Goal: Transaction & Acquisition: Purchase product/service

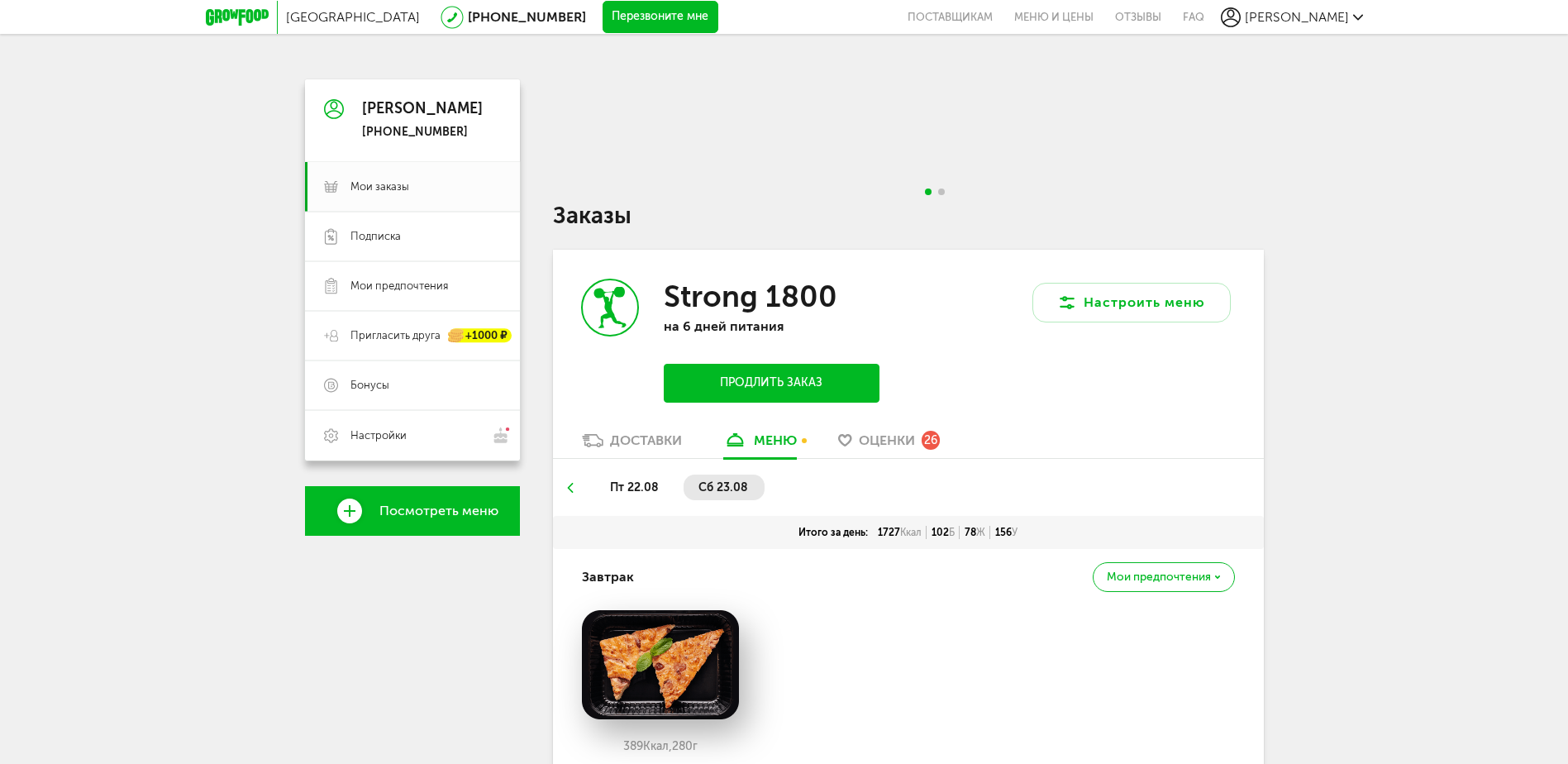
click at [232, 11] on icon at bounding box center [237, 17] width 63 height 17
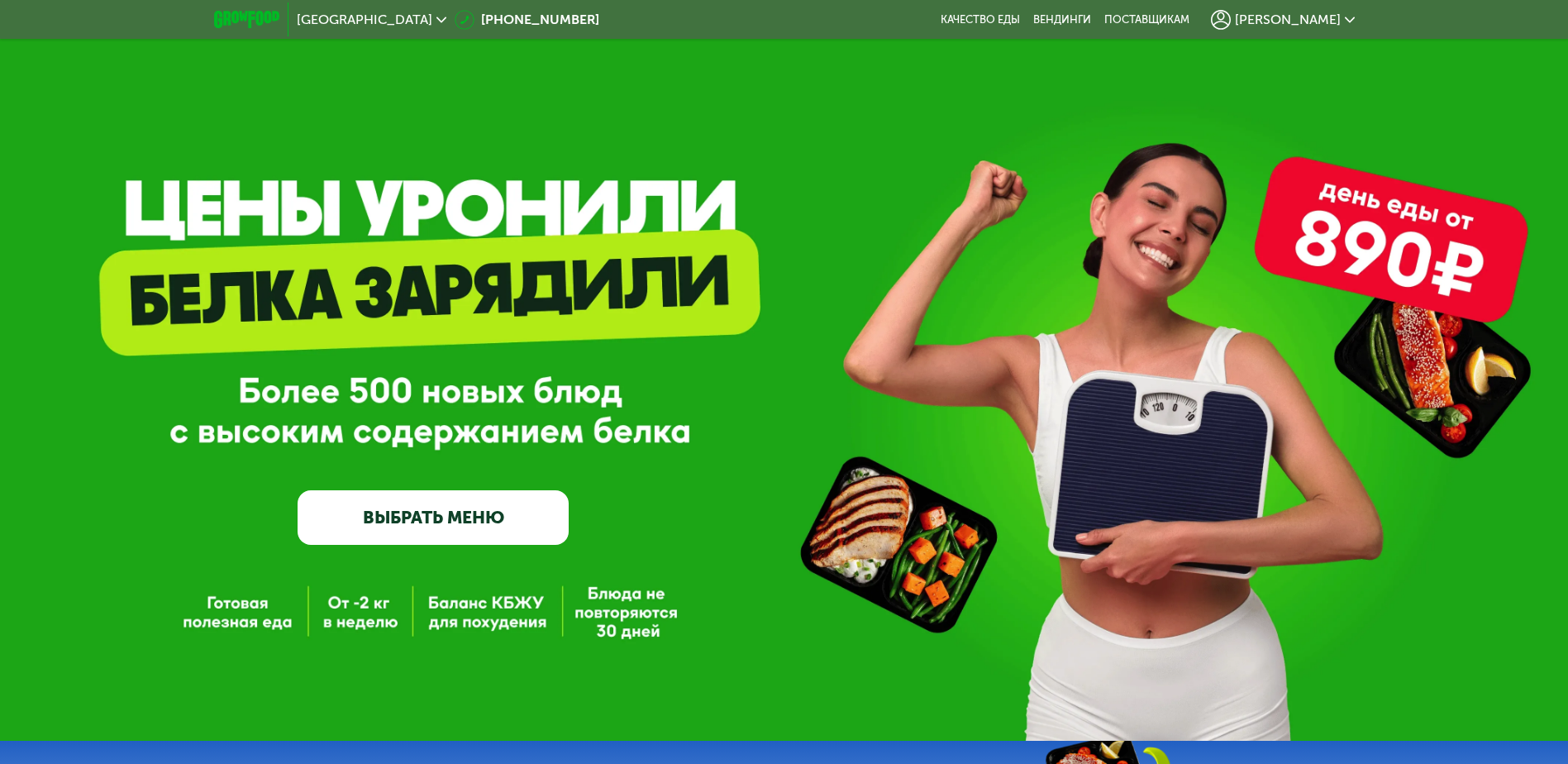
click at [455, 518] on link "ВЫБРАТЬ МЕНЮ" at bounding box center [433, 517] width 271 height 54
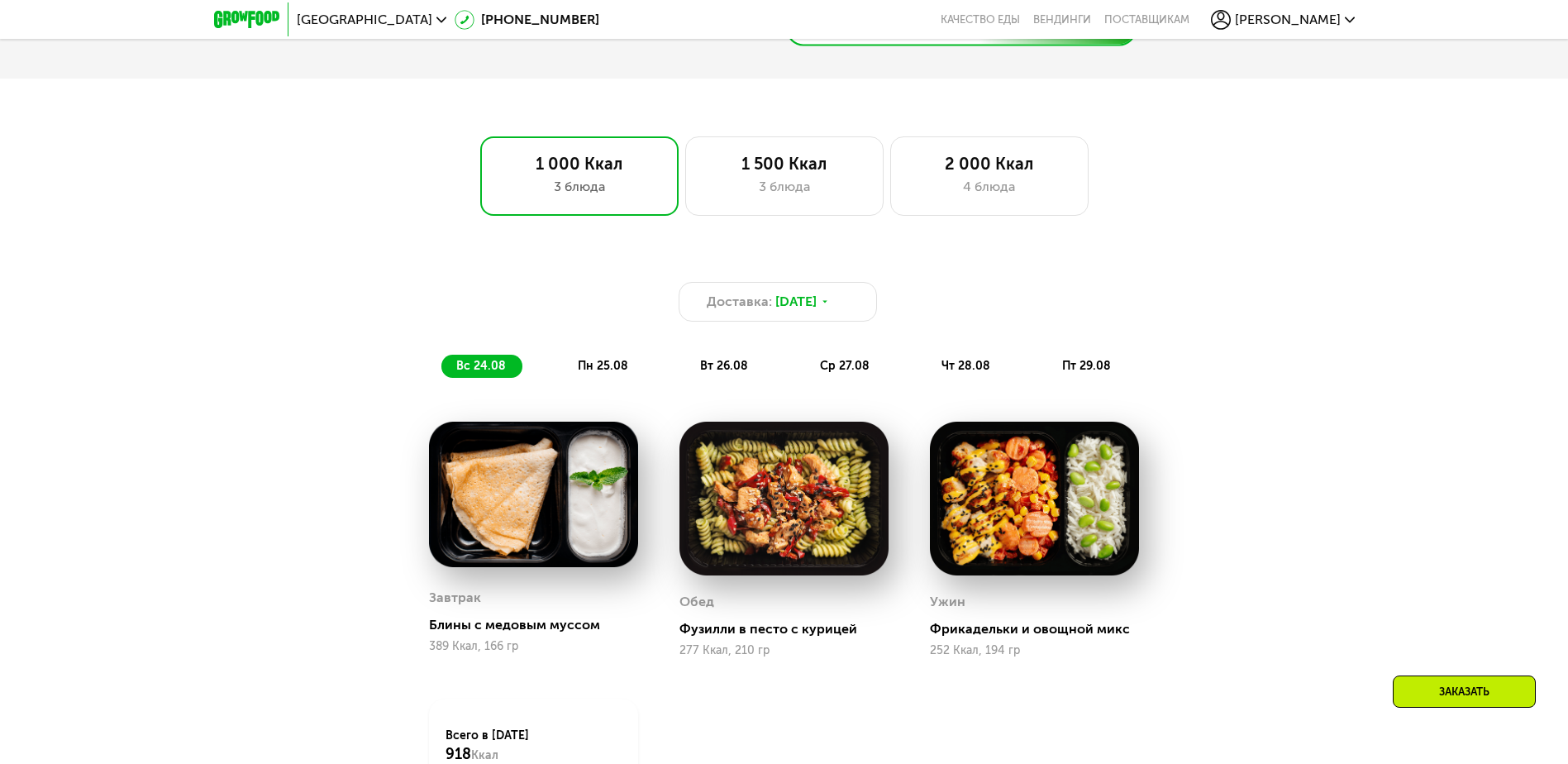
scroll to position [868, 0]
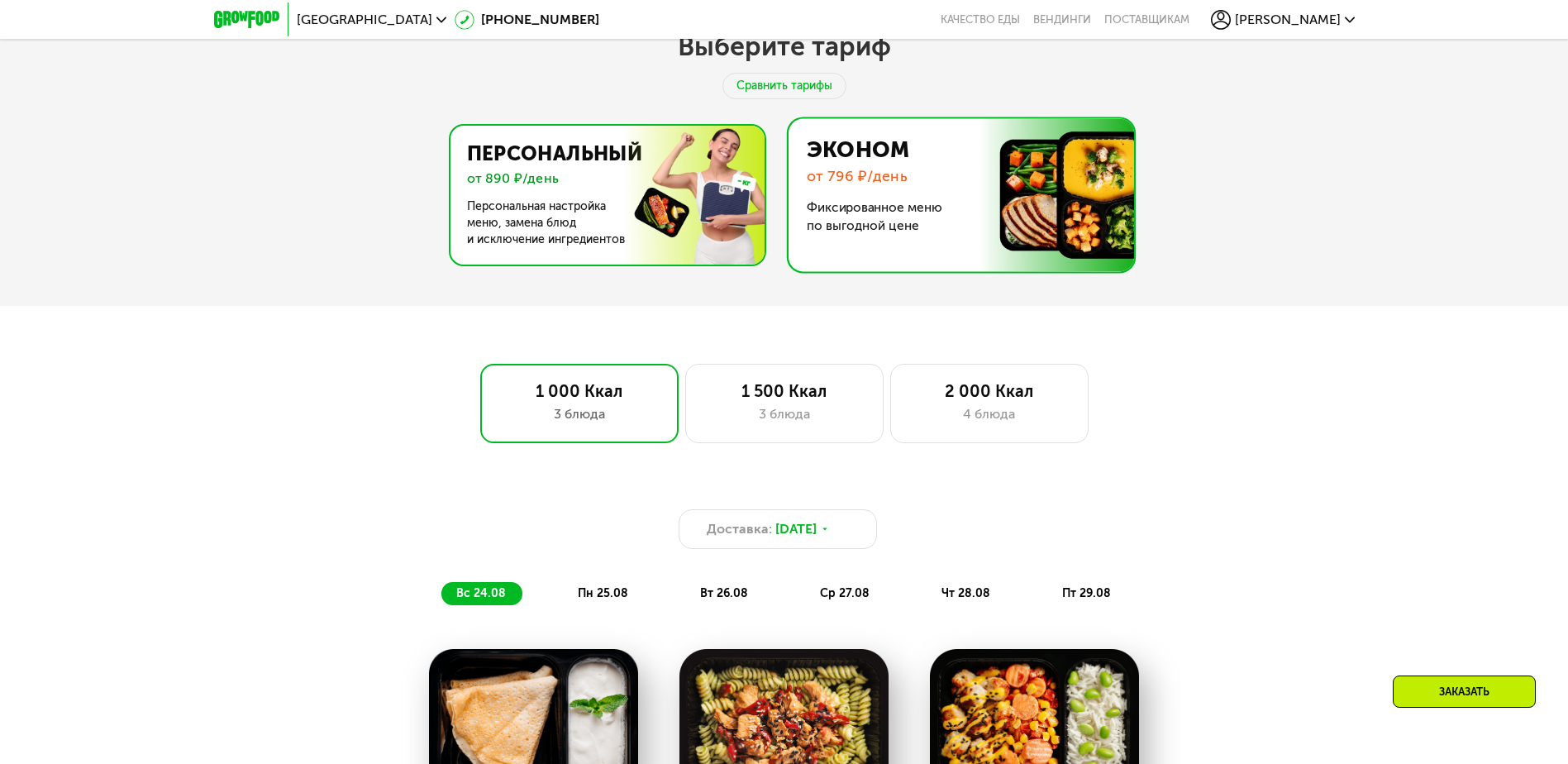
click at [592, 189] on img at bounding box center [602, 195] width 322 height 139
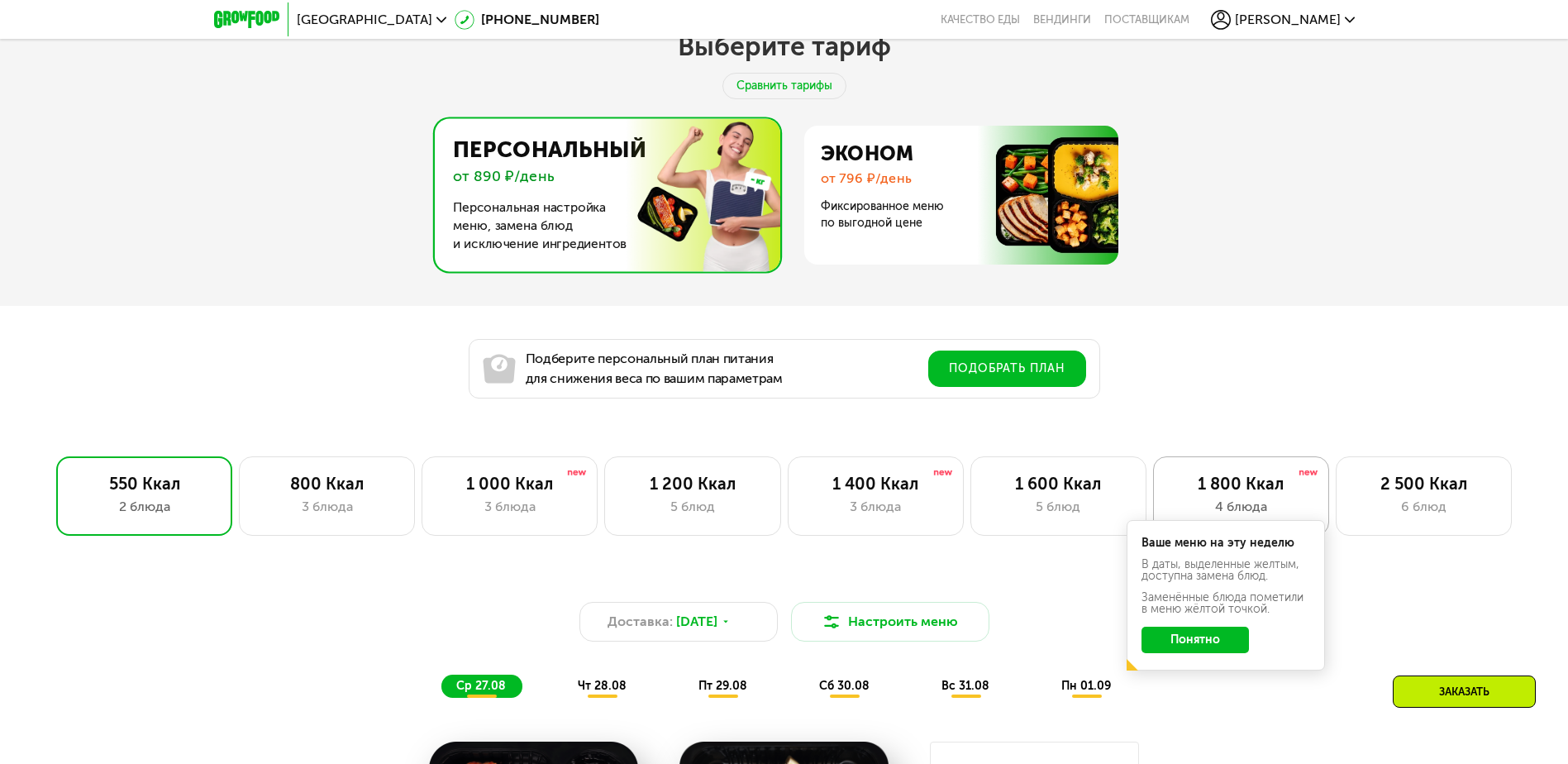
click at [1211, 492] on div "1 800 Ккал" at bounding box center [1241, 484] width 142 height 20
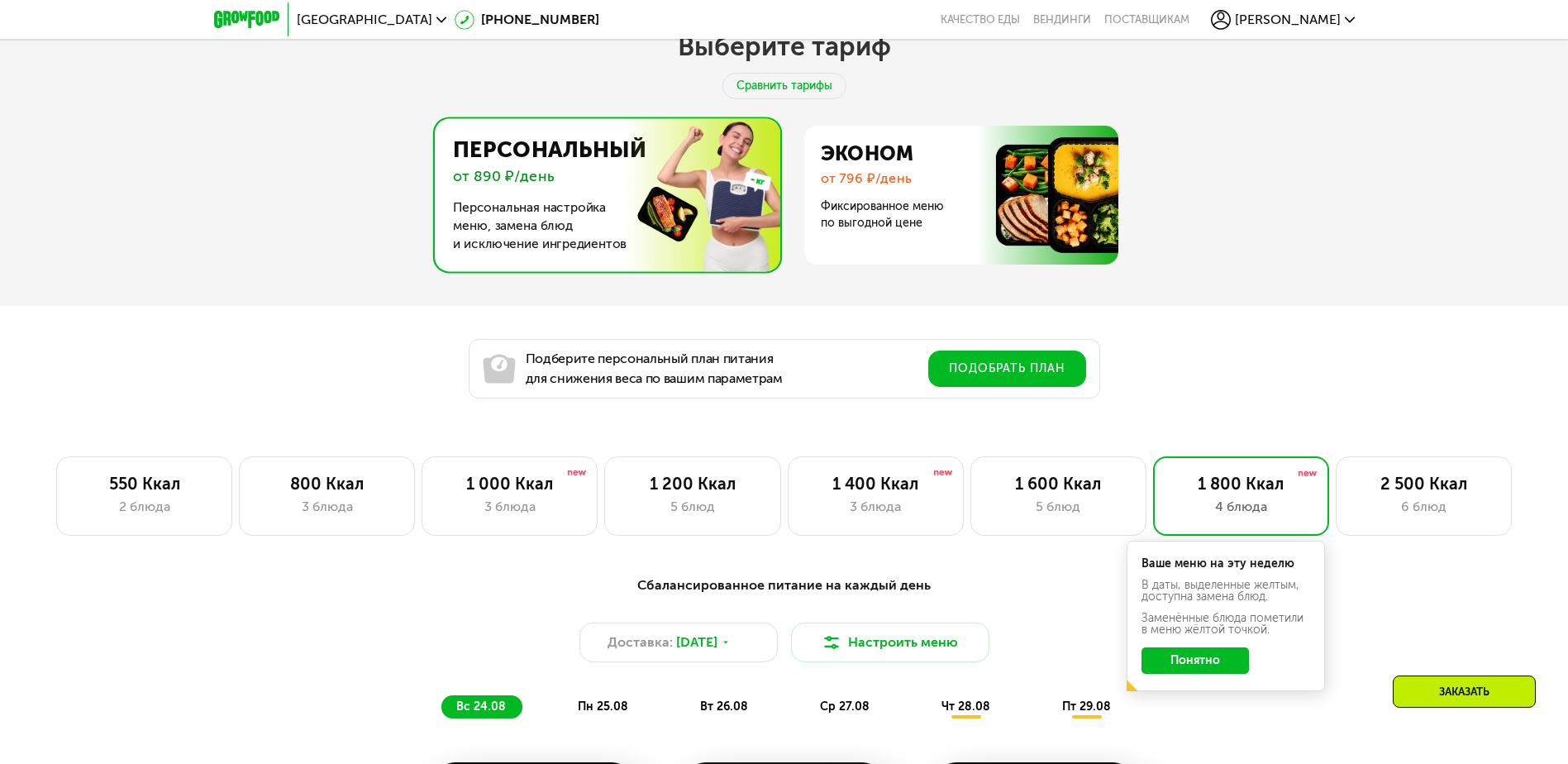
click at [1210, 664] on button "Понятно" at bounding box center [1195, 661] width 108 height 27
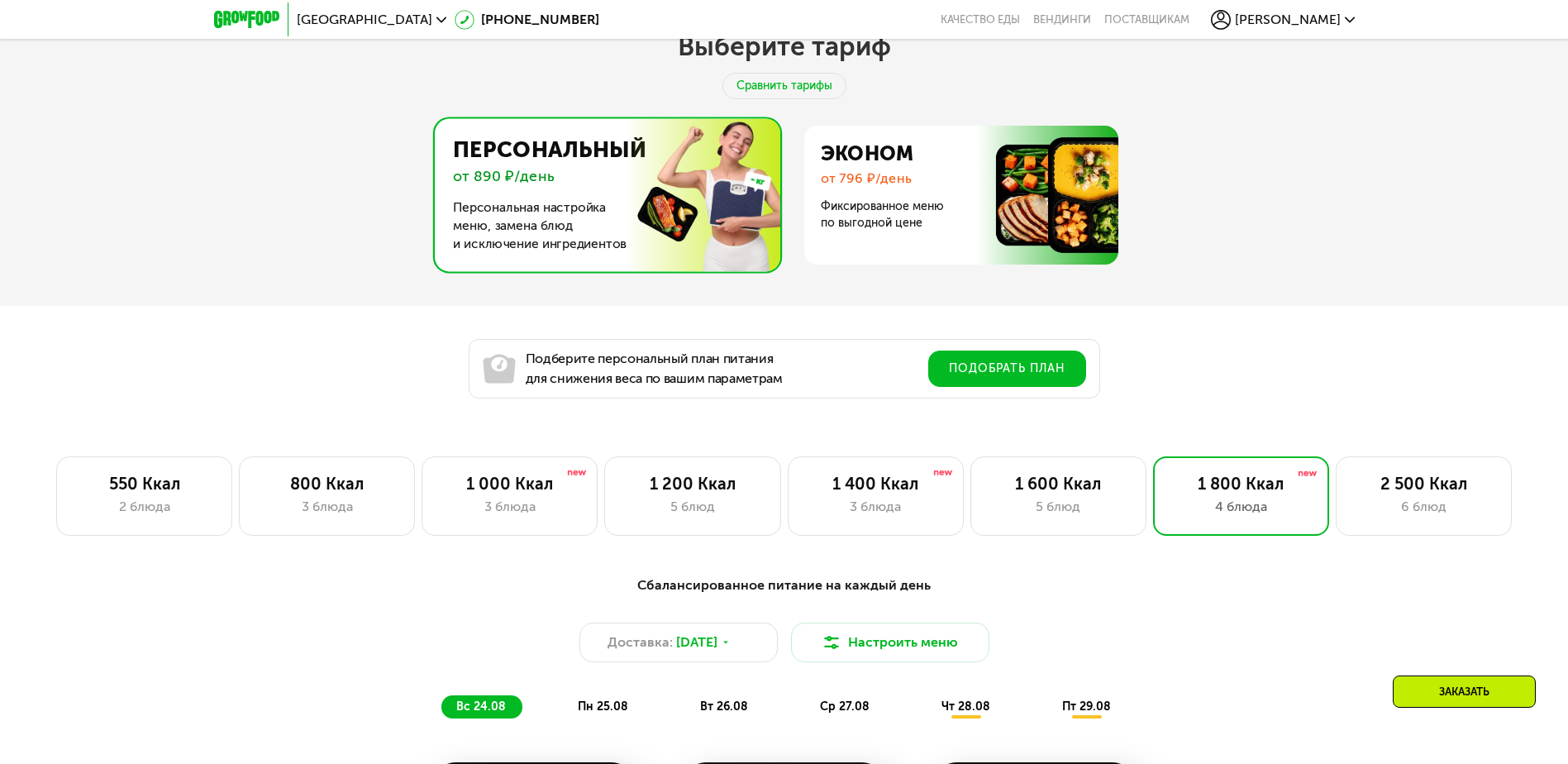
click at [1458, 688] on div "Заказать" at bounding box center [1464, 692] width 143 height 32
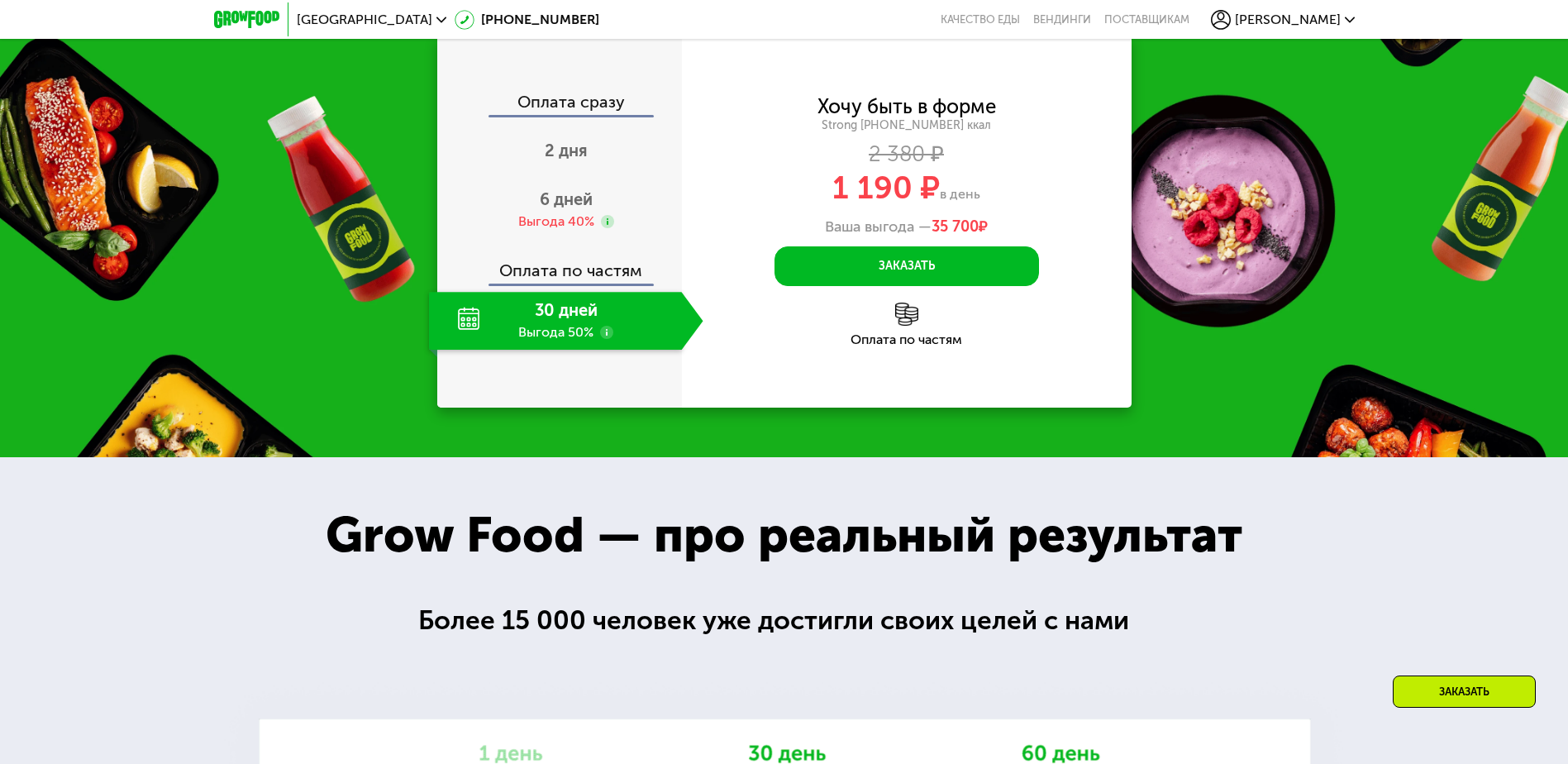
scroll to position [2252, 0]
click at [601, 238] on div "6 дней Выгода 40%" at bounding box center [567, 209] width 274 height 58
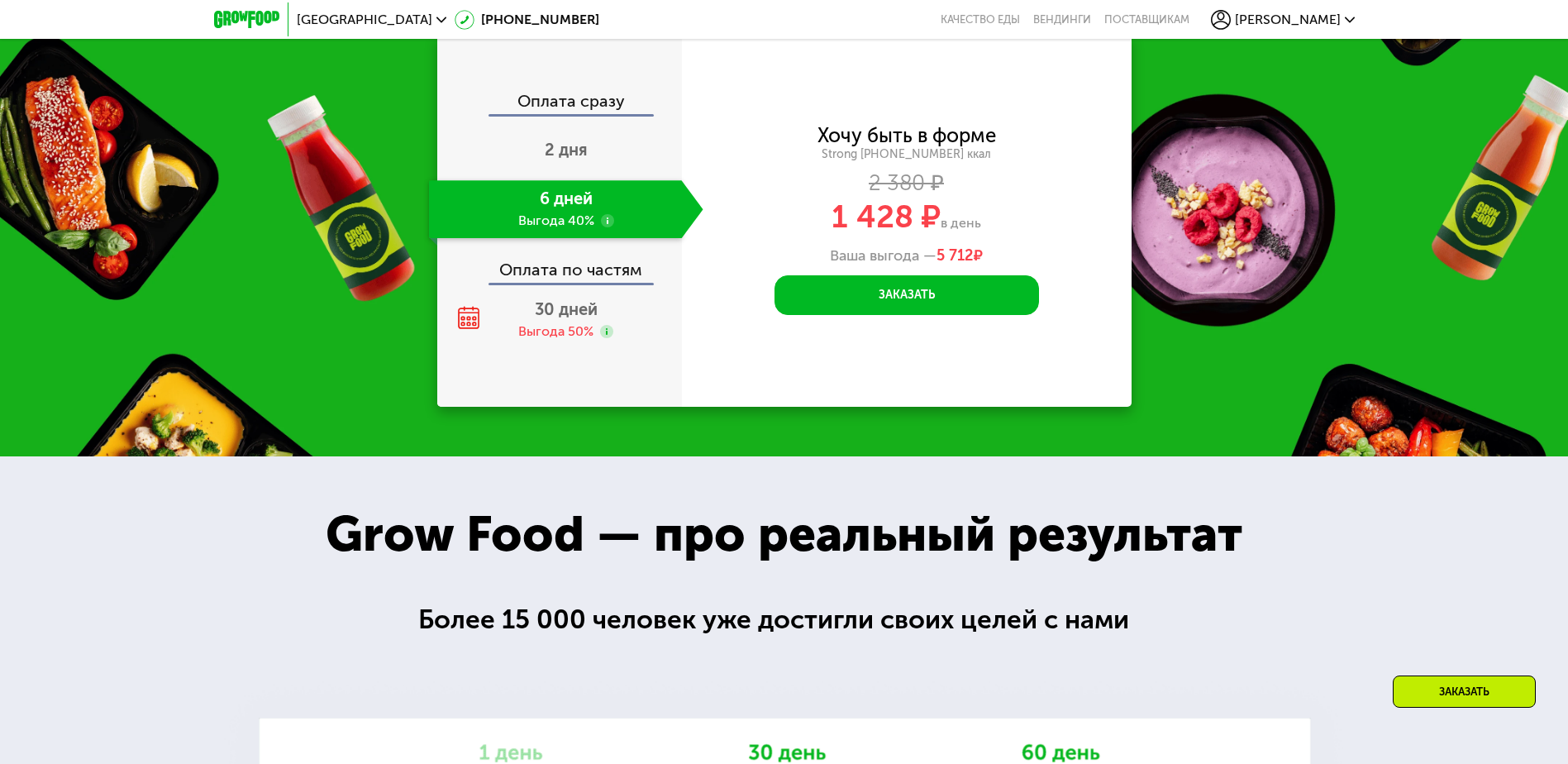
click at [1351, 20] on use at bounding box center [1350, 20] width 10 height 5
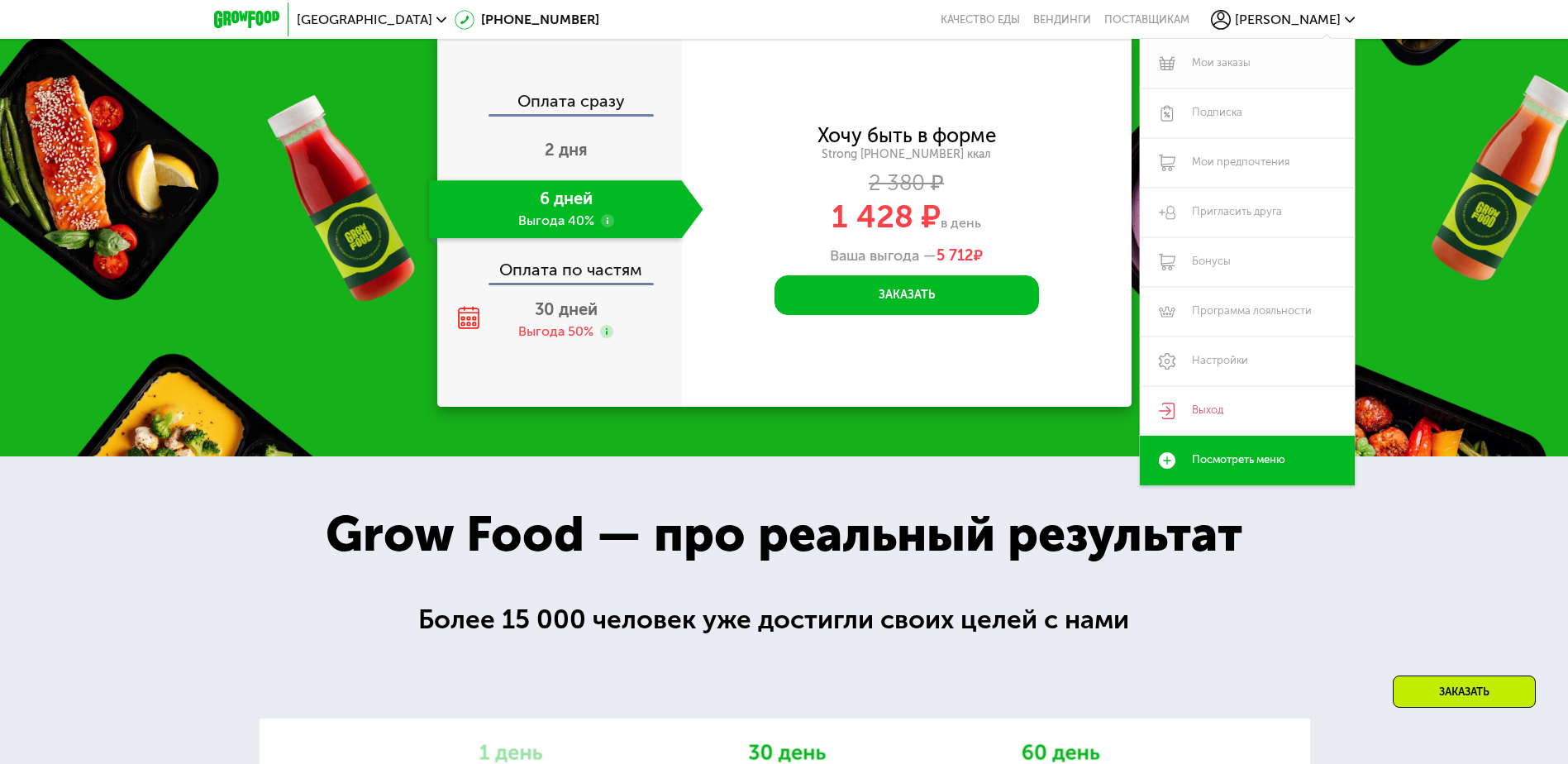
click at [1211, 58] on link "Мои заказы" at bounding box center [1246, 64] width 215 height 50
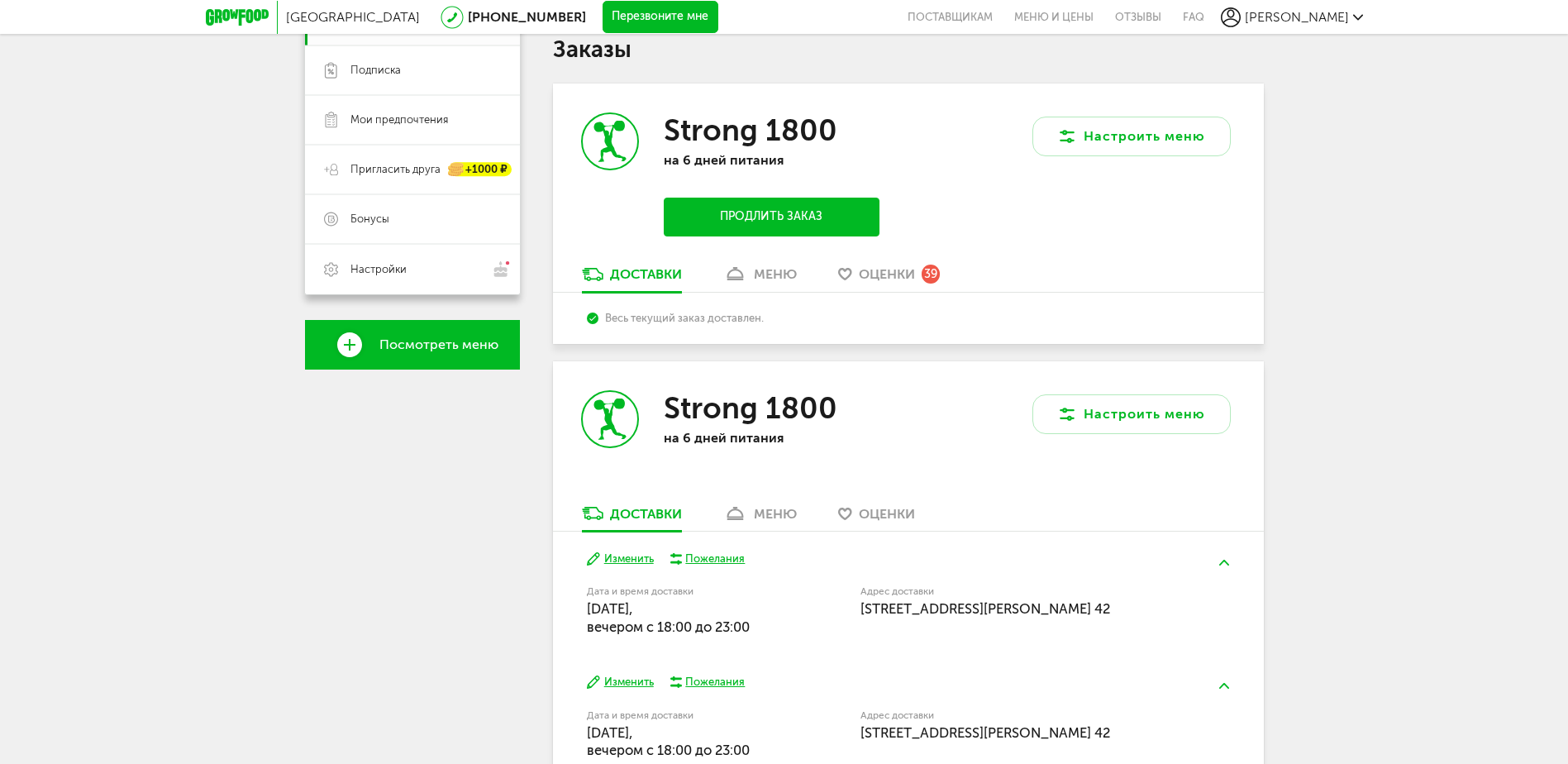
scroll to position [166, 0]
drag, startPoint x: 770, startPoint y: 262, endPoint x: 767, endPoint y: 270, distance: 8.5
click at [768, 269] on div "Strong 1800 на 6 дней питания Продлить заказ Настроить меню Доставки меню Оценк…" at bounding box center [909, 215] width 711 height 260
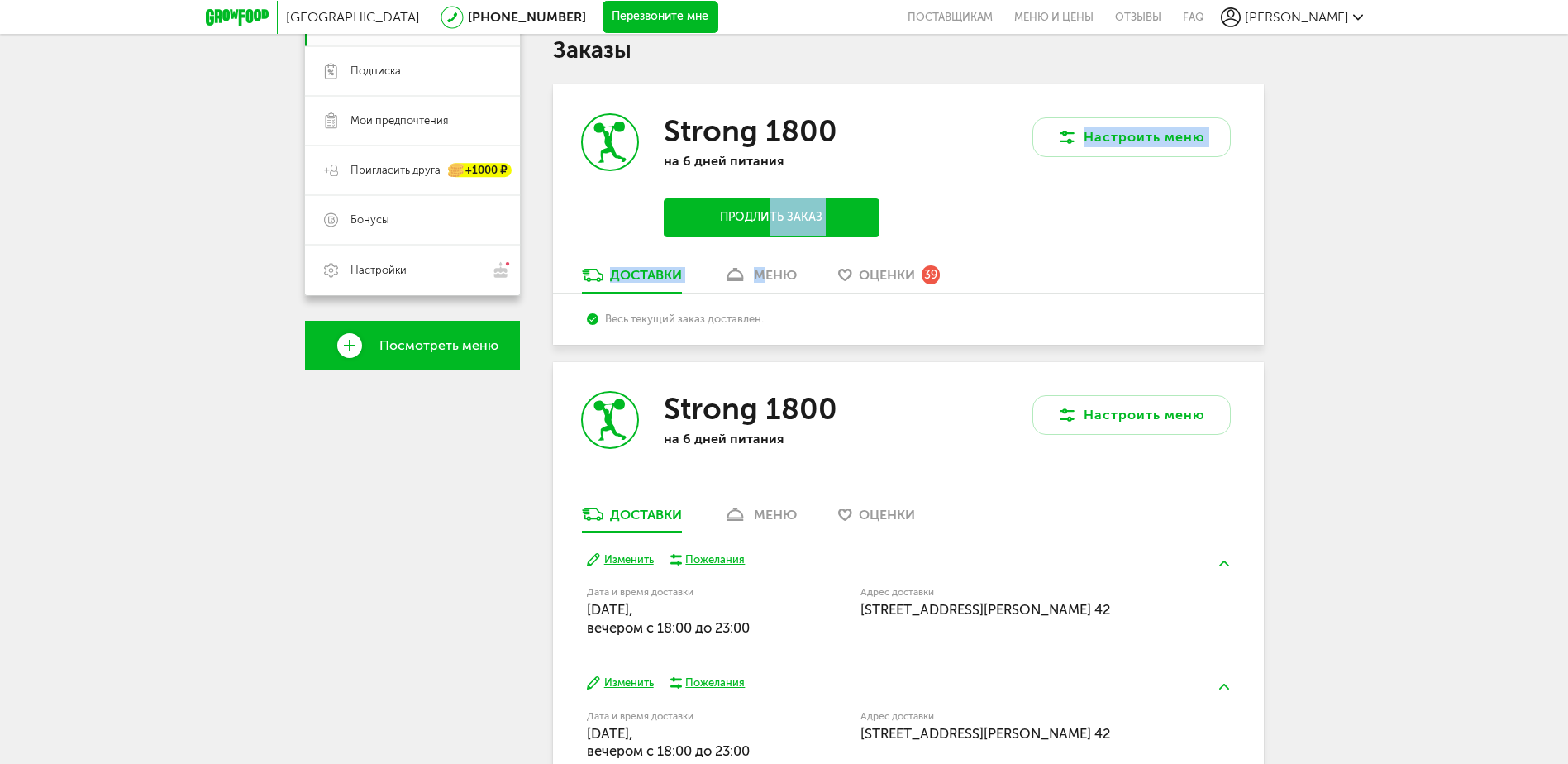
click at [767, 275] on div "меню" at bounding box center [775, 275] width 43 height 16
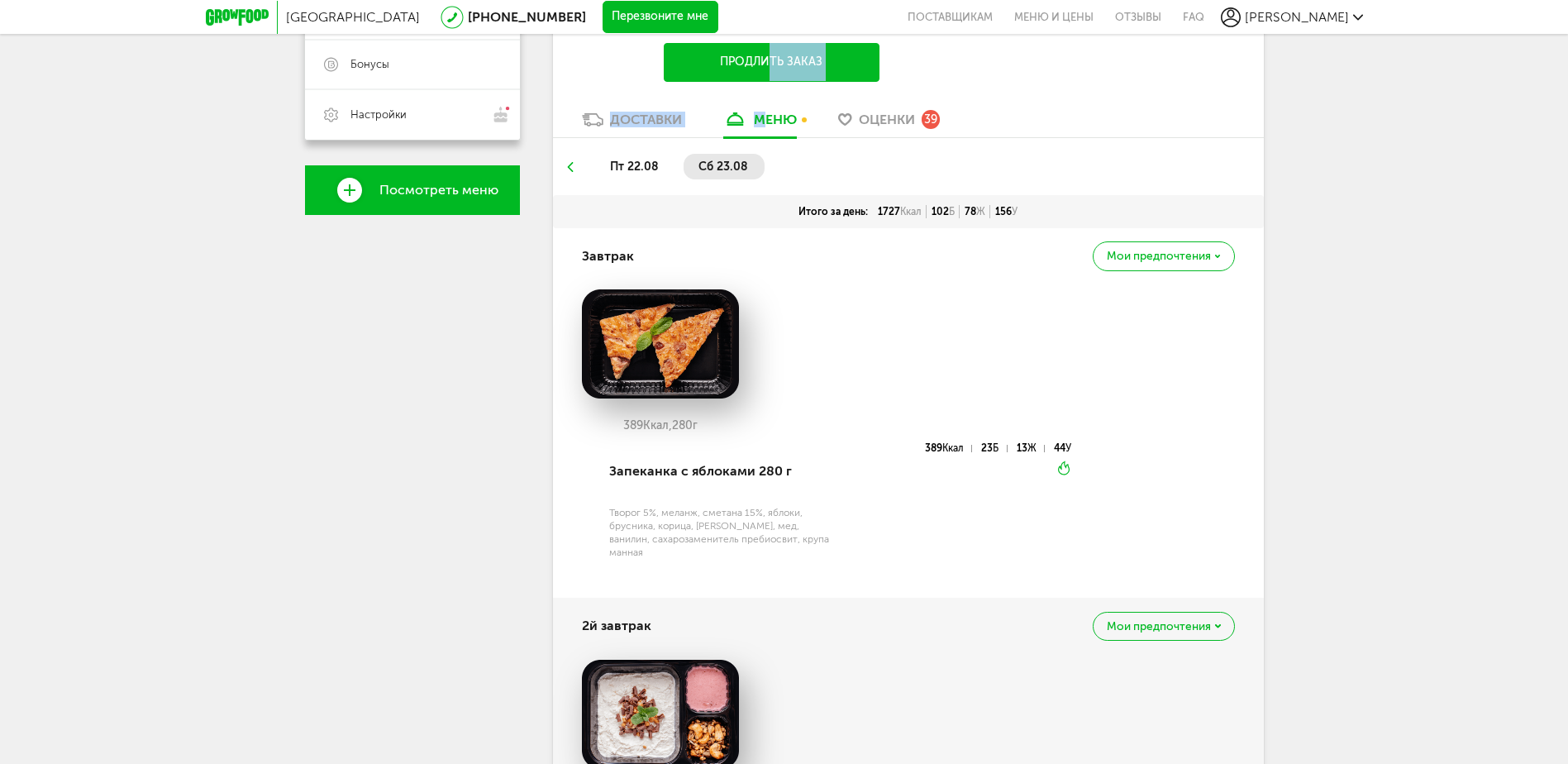
scroll to position [292, 0]
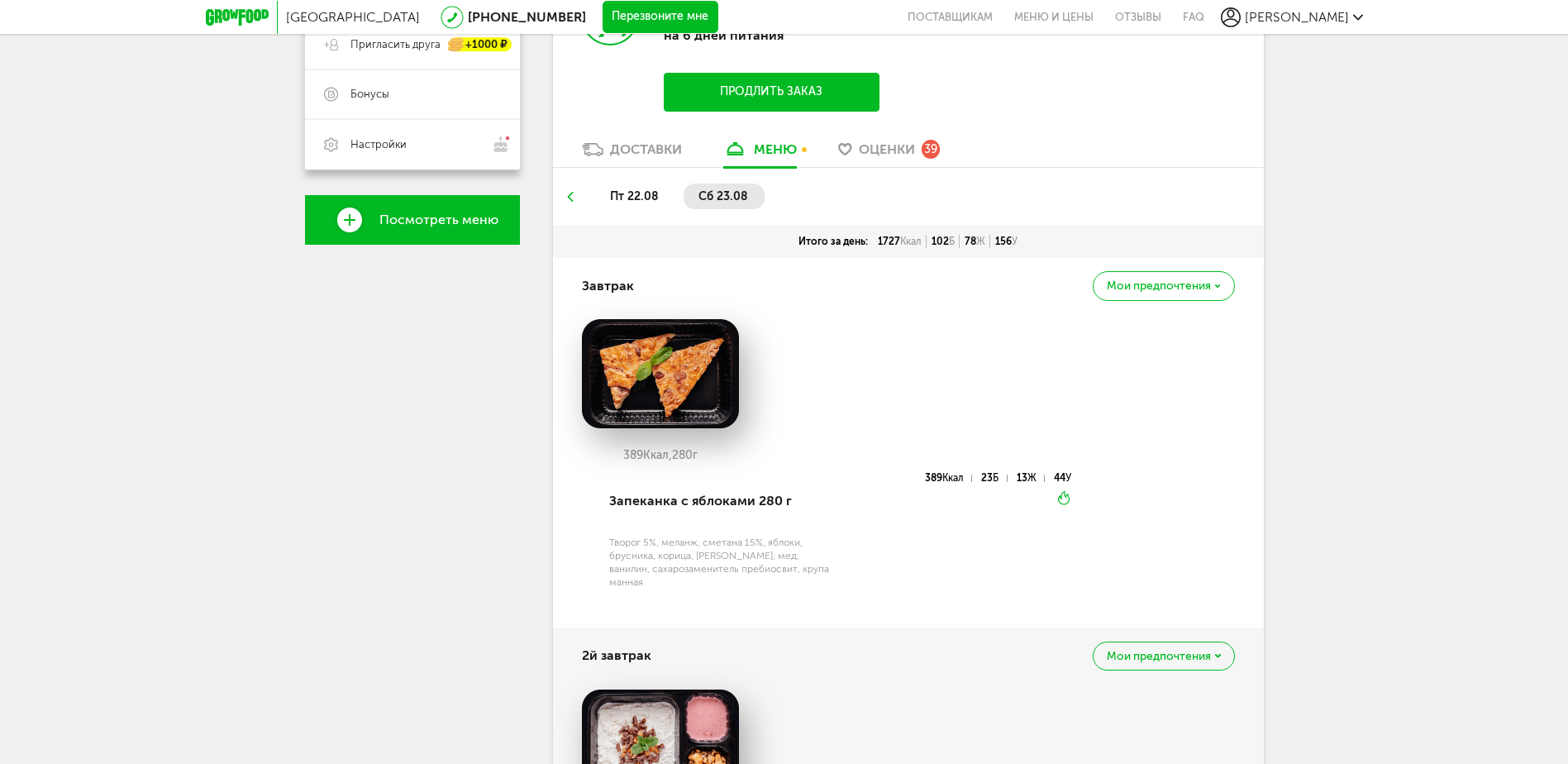
click at [633, 193] on span "пт 22.08" at bounding box center [634, 196] width 49 height 14
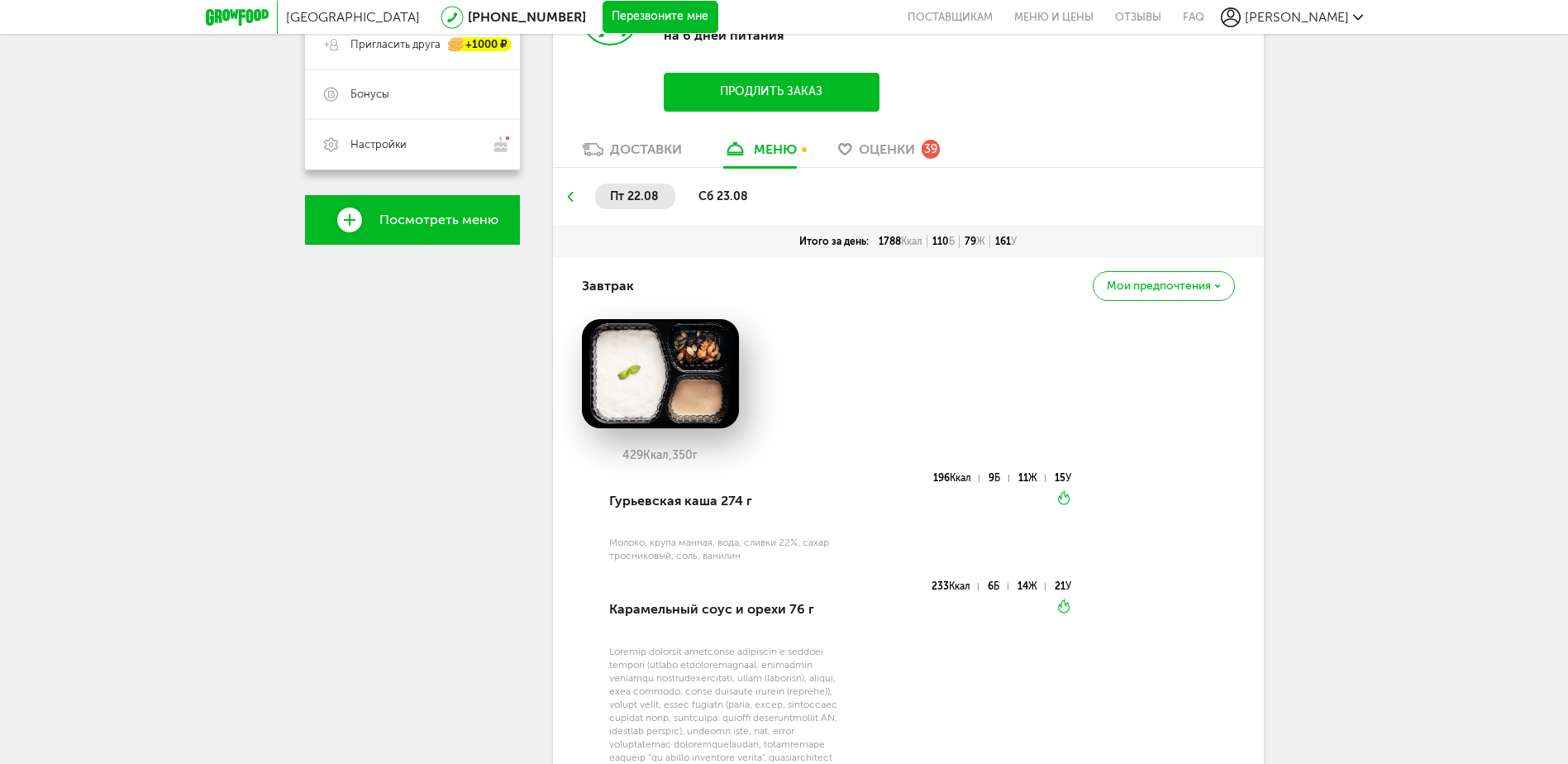
click at [727, 188] on li "сб 23.08" at bounding box center [723, 196] width 81 height 26
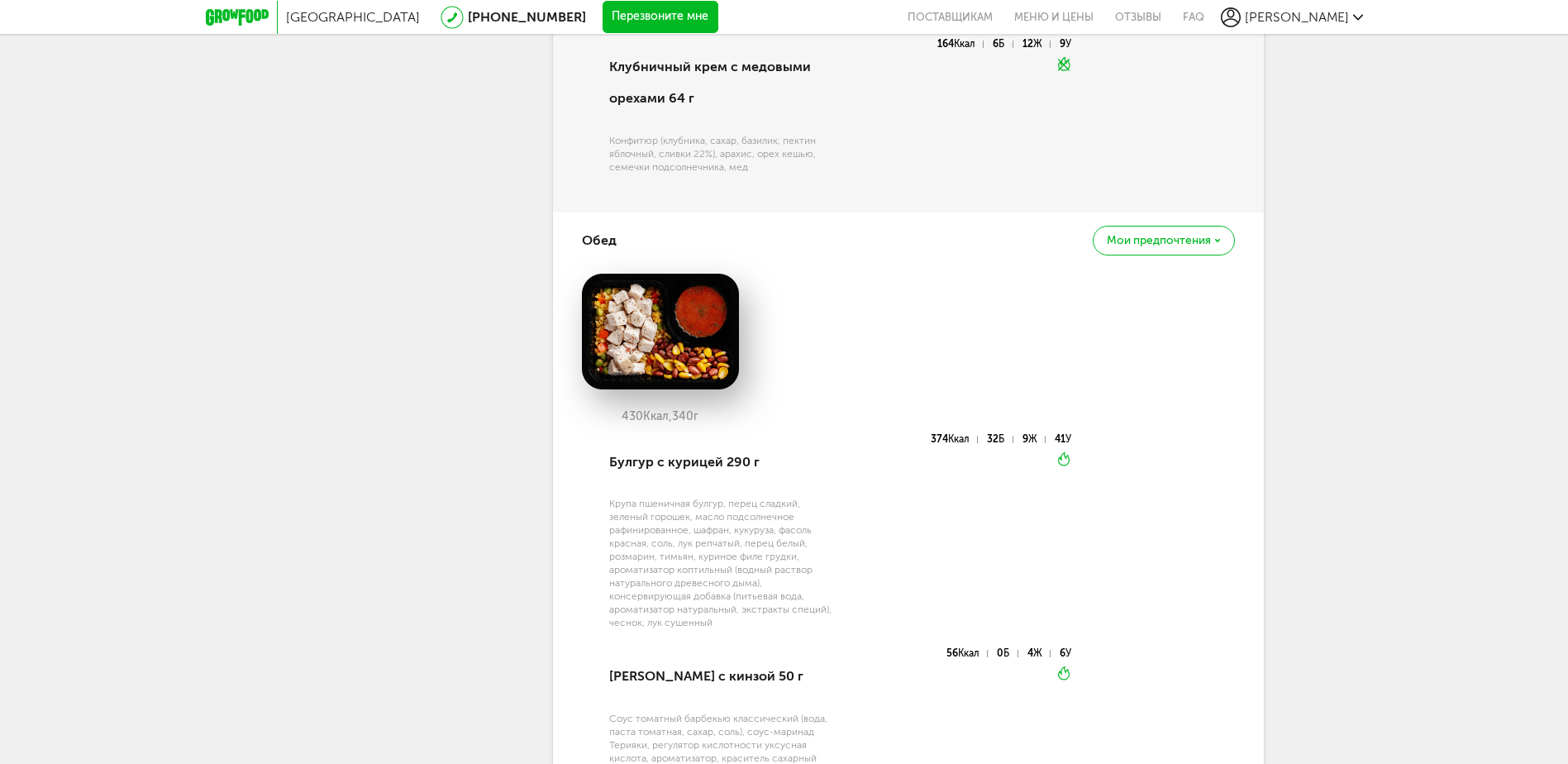
scroll to position [1201, 0]
